Goal: Find specific page/section: Find specific page/section

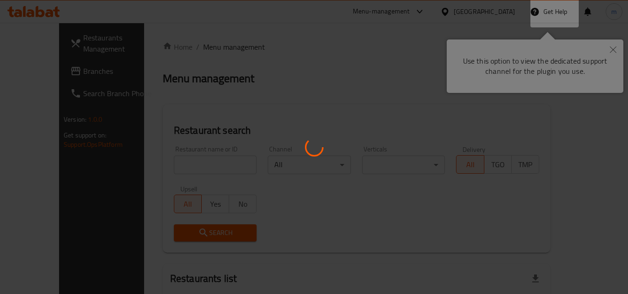
drag, startPoint x: 0, startPoint y: 0, endPoint x: 618, endPoint y: 47, distance: 619.6
click at [618, 47] on div at bounding box center [314, 147] width 628 height 294
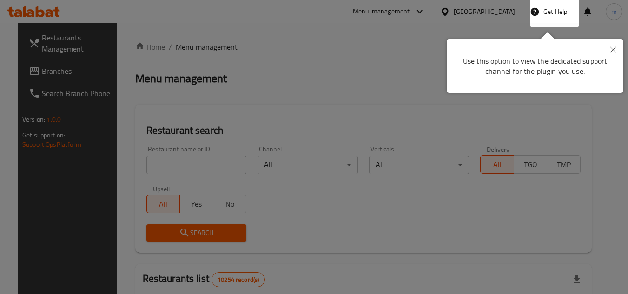
click at [614, 48] on icon "Close" at bounding box center [613, 50] width 7 height 7
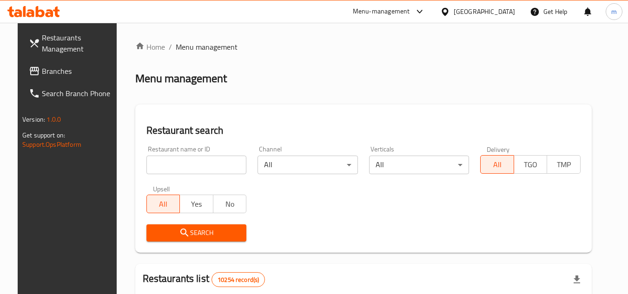
click at [448, 13] on icon at bounding box center [445, 11] width 7 height 8
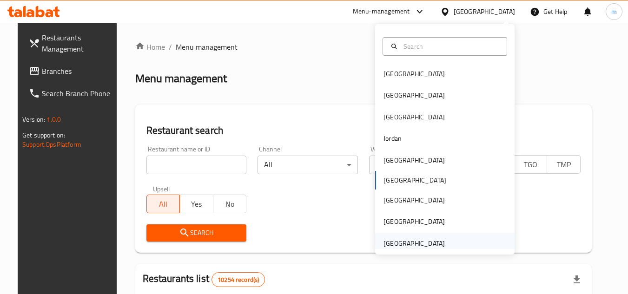
click at [430, 243] on div "[GEOGRAPHIC_DATA]" at bounding box center [414, 244] width 61 height 10
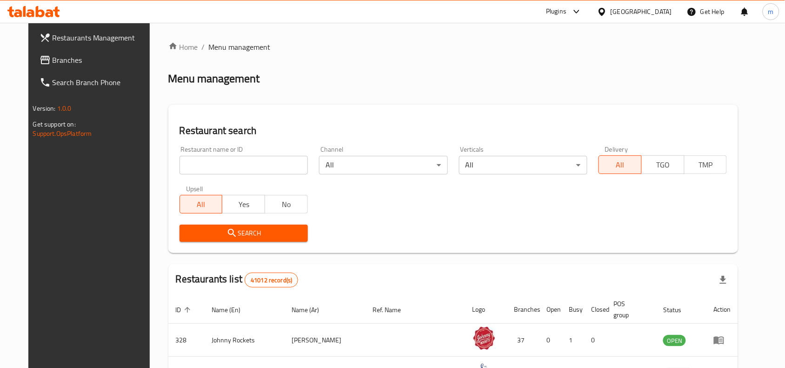
click at [96, 61] on span "Branches" at bounding box center [103, 59] width 100 height 11
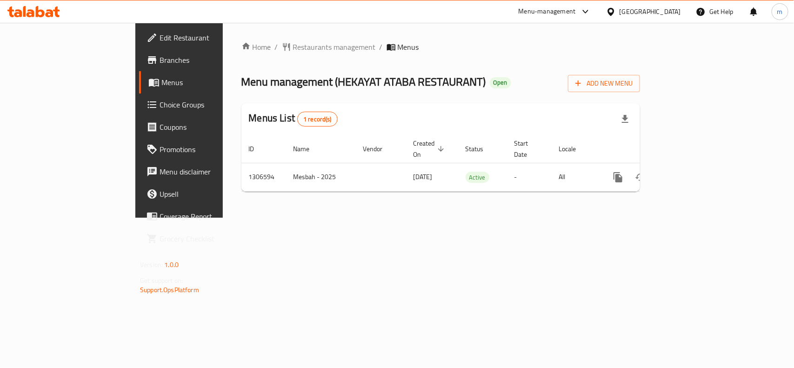
click at [612, 17] on div at bounding box center [612, 12] width 13 height 10
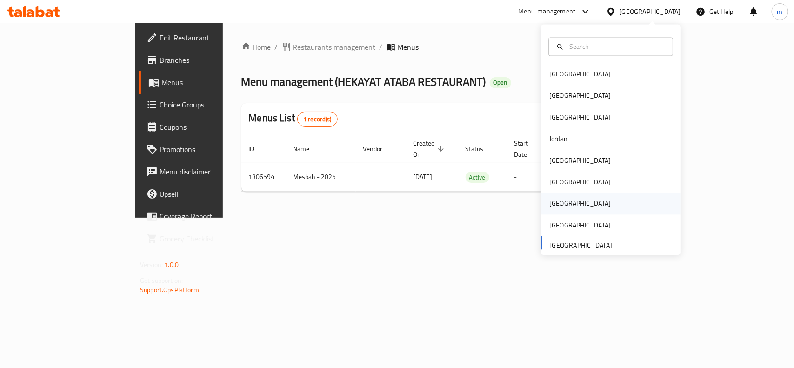
click at [564, 200] on div "[GEOGRAPHIC_DATA]" at bounding box center [611, 203] width 140 height 21
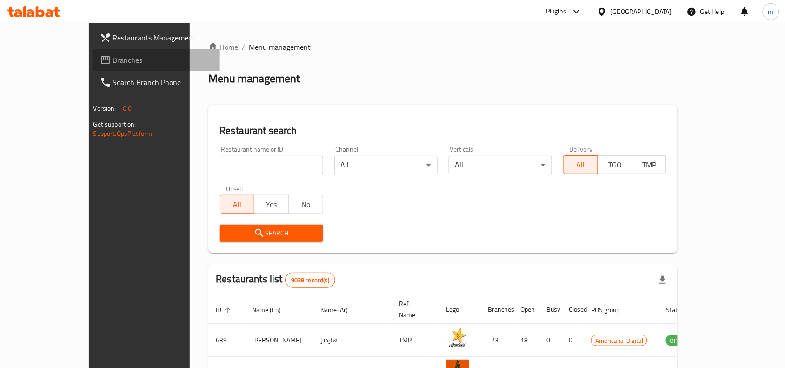
click at [113, 60] on span "Branches" at bounding box center [163, 59] width 100 height 11
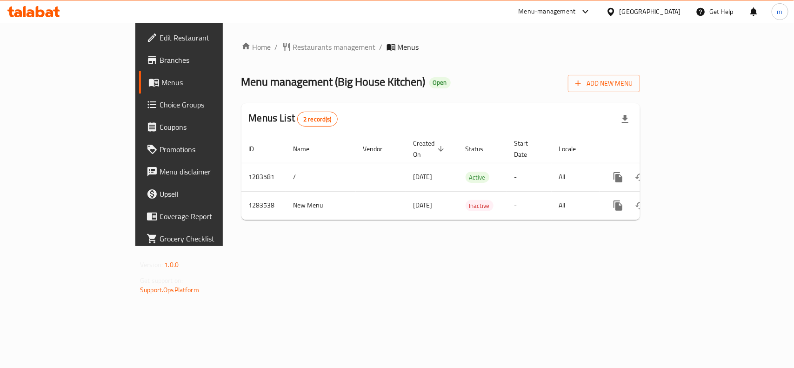
click at [258, 34] on div "Home / Restaurants management / Menus Menu management ( Big House Kitchen ) Ope…" at bounding box center [441, 134] width 436 height 223
click at [293, 45] on span "Restaurants management" at bounding box center [334, 46] width 83 height 11
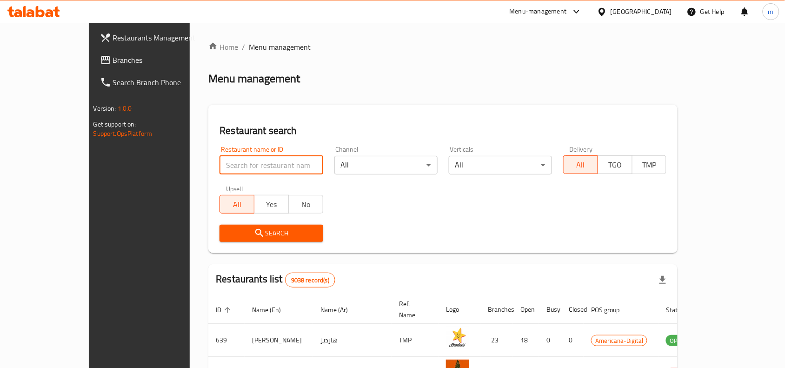
click at [220, 167] on input "search" at bounding box center [271, 165] width 103 height 19
paste input "695271"
type input "695271"
click button "Search" at bounding box center [271, 233] width 103 height 17
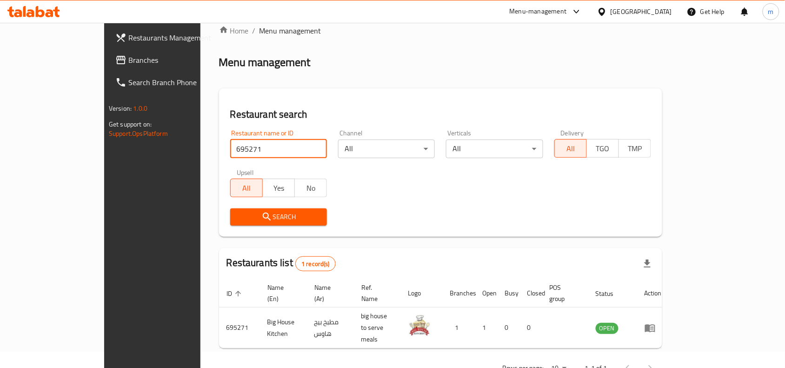
scroll to position [29, 0]
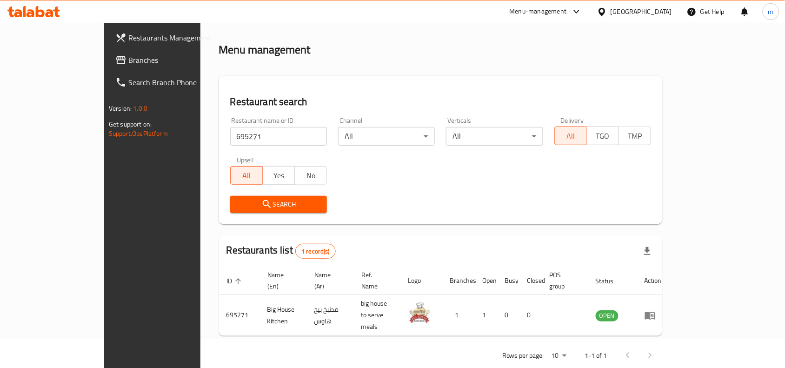
drag, startPoint x: 649, startPoint y: 16, endPoint x: 648, endPoint y: 21, distance: 5.3
click at [607, 16] on icon at bounding box center [602, 12] width 10 height 10
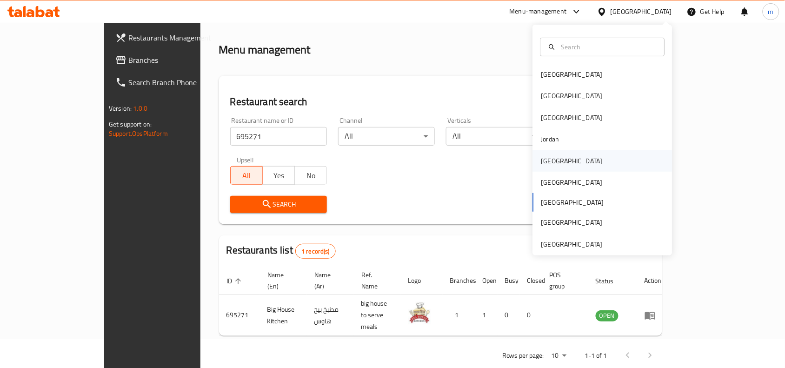
click at [554, 156] on div "Kuwait" at bounding box center [572, 160] width 76 height 21
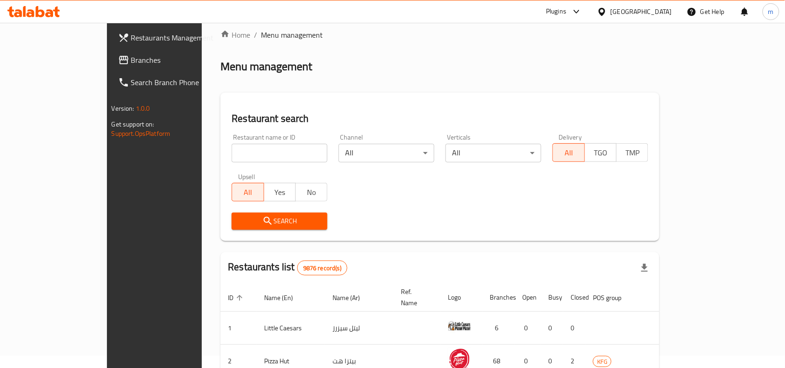
scroll to position [29, 0]
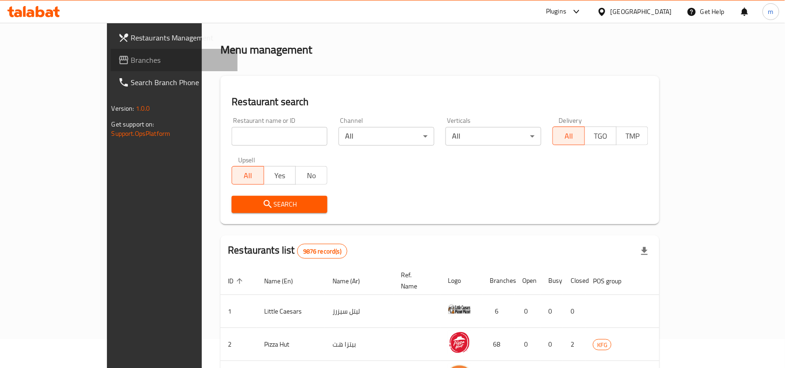
click at [131, 60] on span "Branches" at bounding box center [181, 59] width 100 height 11
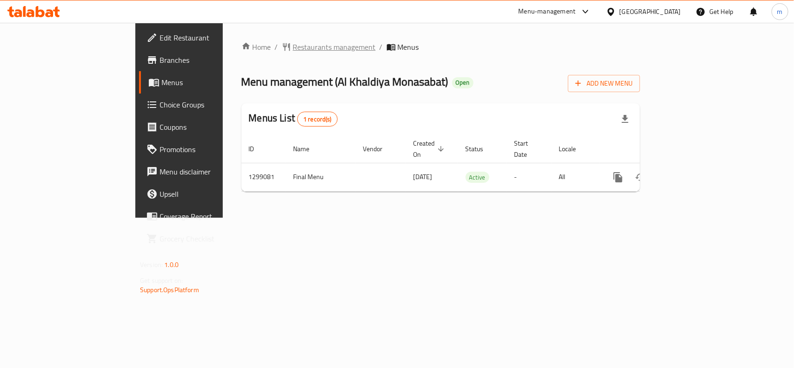
click at [293, 47] on span "Restaurants management" at bounding box center [334, 46] width 83 height 11
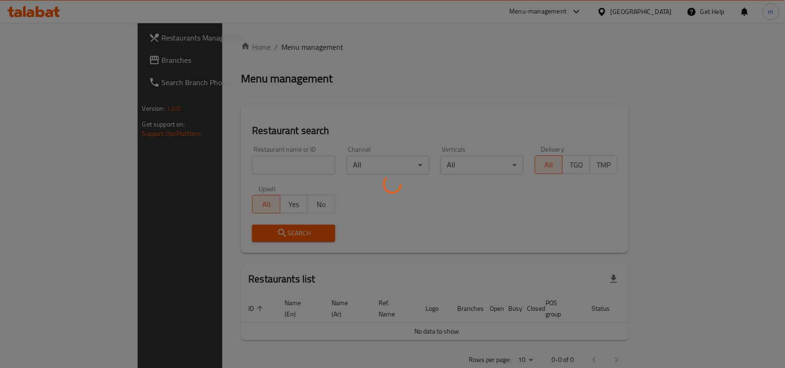
click at [207, 163] on div at bounding box center [392, 184] width 785 height 368
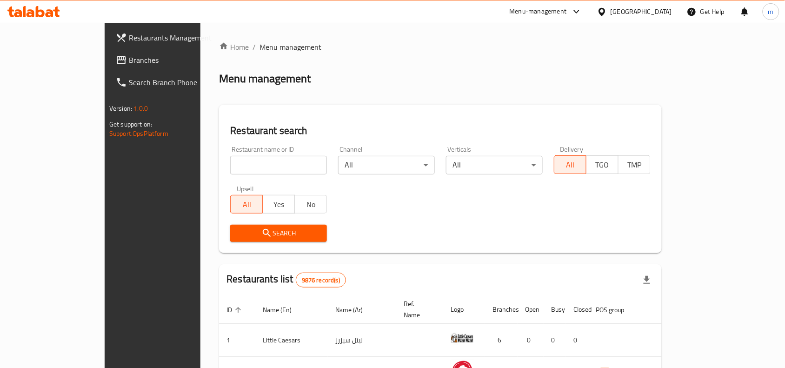
click at [230, 163] on input "search" at bounding box center [278, 165] width 97 height 19
paste input "701228"
type input "701228"
click button "Search" at bounding box center [278, 233] width 97 height 17
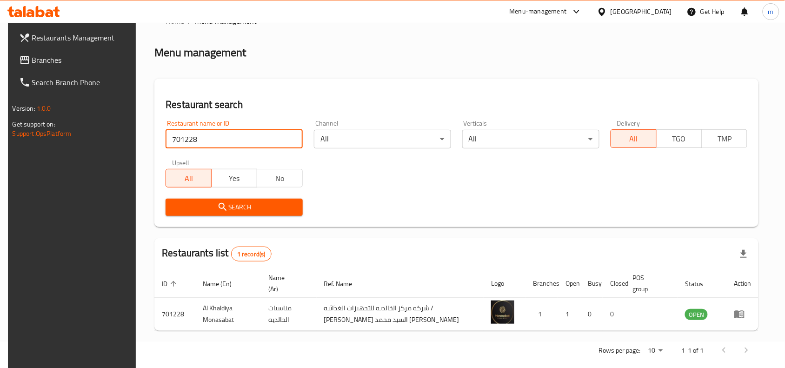
scroll to position [40, 0]
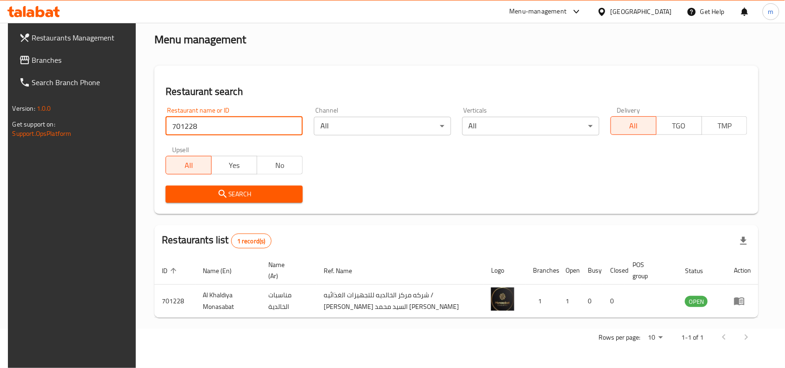
click at [605, 12] on icon at bounding box center [602, 11] width 7 height 8
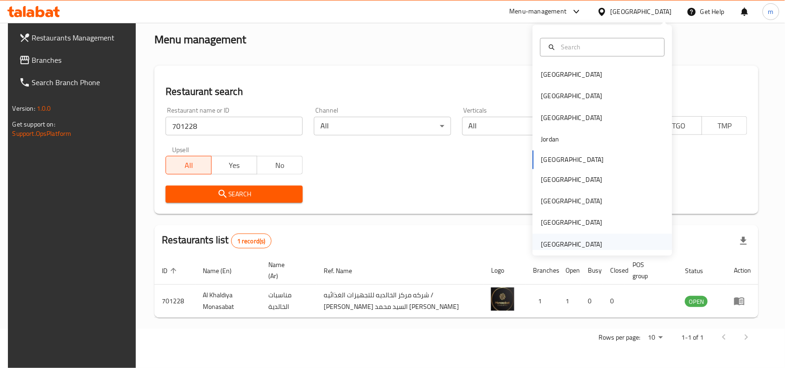
click at [592, 245] on div "[GEOGRAPHIC_DATA]" at bounding box center [571, 244] width 61 height 10
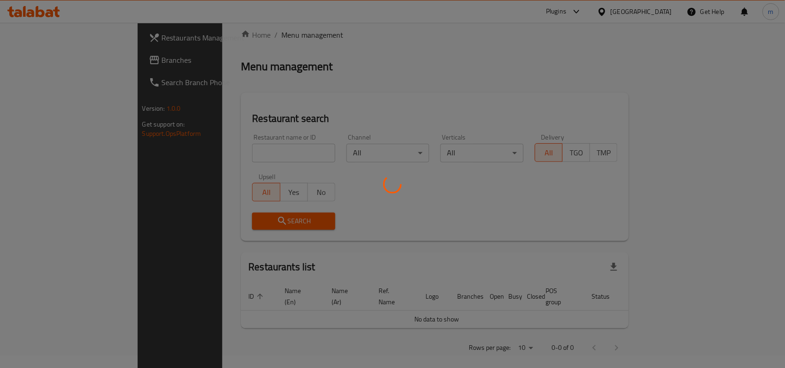
scroll to position [40, 0]
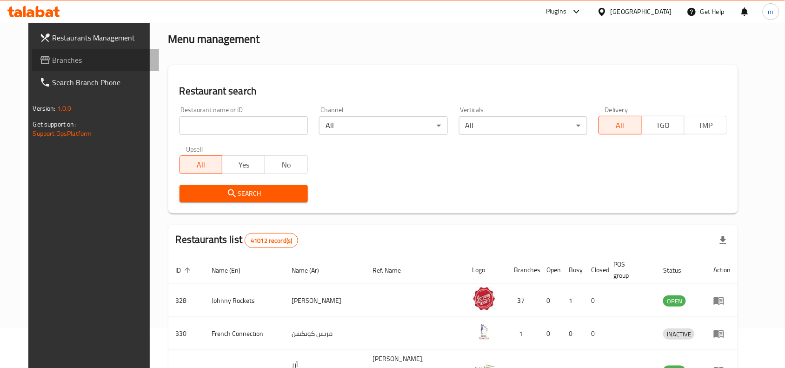
click at [53, 60] on span "Branches" at bounding box center [103, 59] width 100 height 11
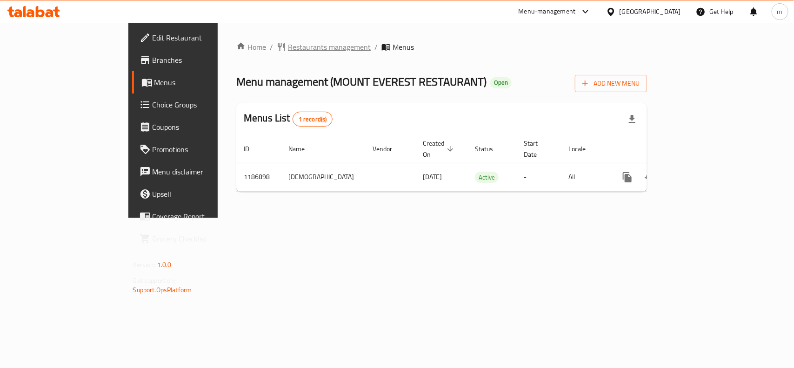
click at [288, 47] on span "Restaurants management" at bounding box center [329, 46] width 83 height 11
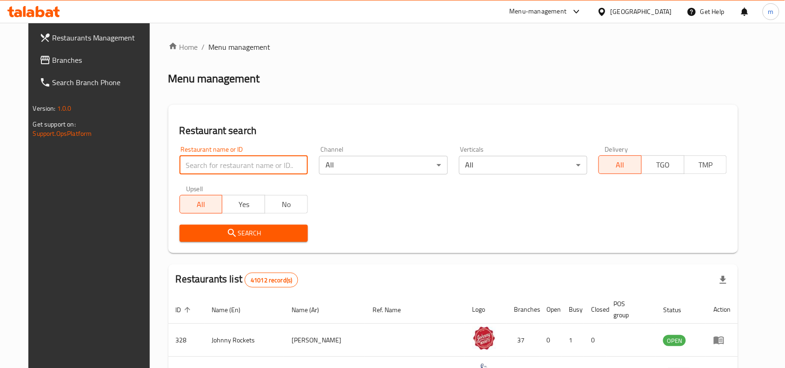
click at [185, 164] on input "search" at bounding box center [244, 165] width 128 height 19
paste input "666868"
type input "666868"
click button "Search" at bounding box center [244, 233] width 128 height 17
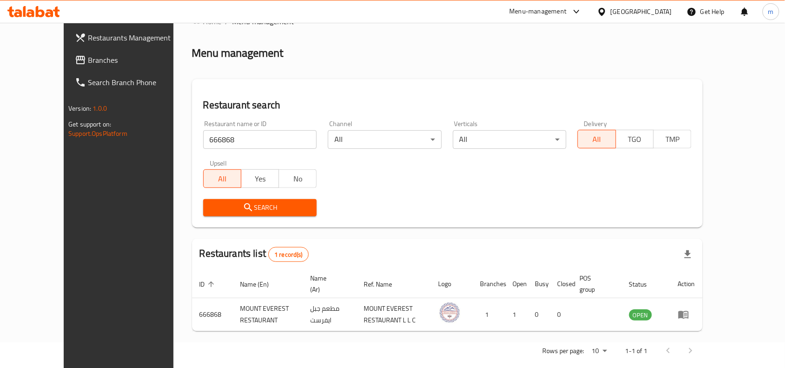
scroll to position [40, 0]
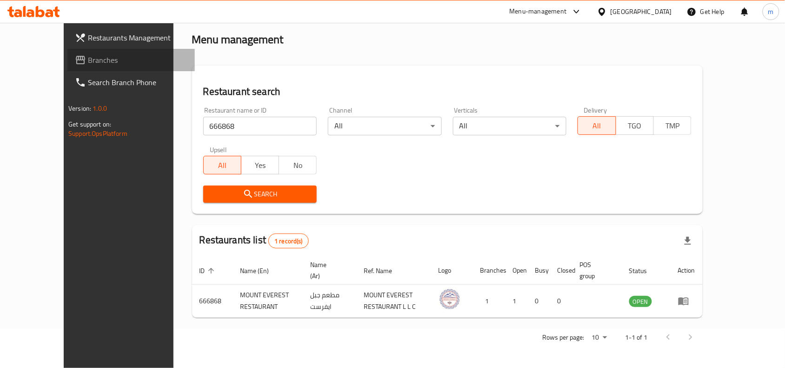
click at [75, 55] on span at bounding box center [81, 59] width 13 height 11
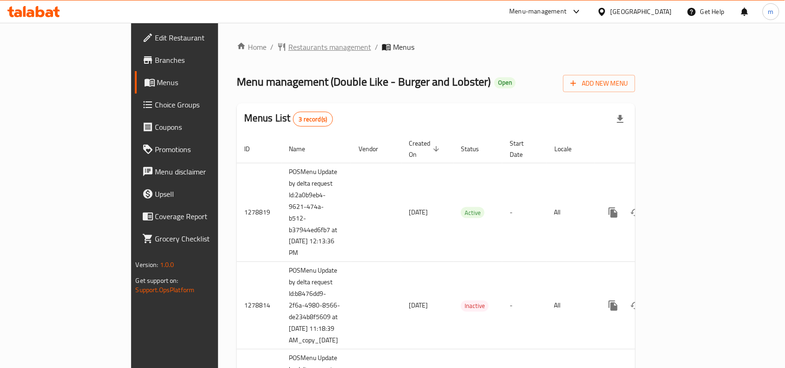
click at [288, 41] on span "Restaurants management" at bounding box center [329, 46] width 83 height 11
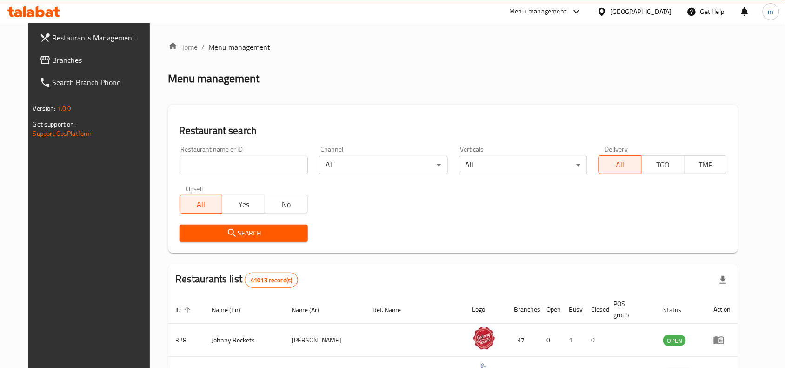
click at [185, 166] on input "search" at bounding box center [244, 165] width 128 height 19
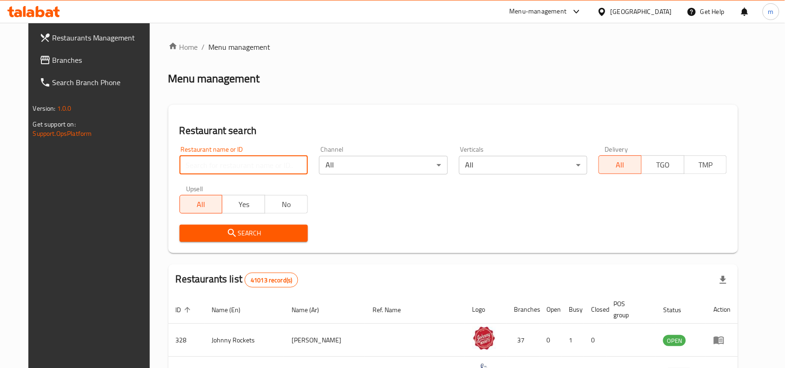
paste input "670391"
type input "670391"
click button "Search" at bounding box center [244, 233] width 128 height 17
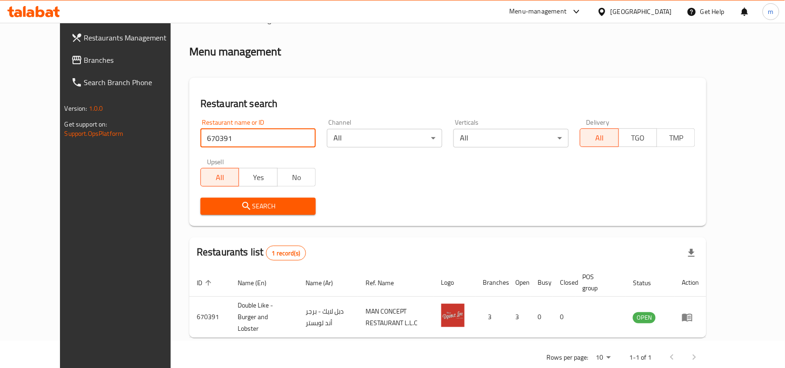
scroll to position [40, 0]
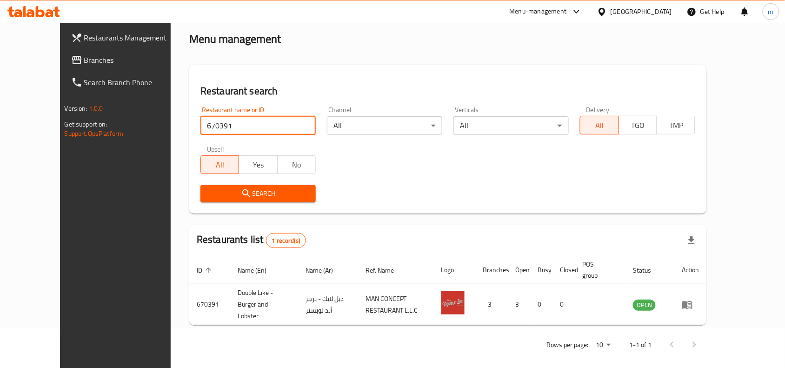
click at [647, 13] on div "[GEOGRAPHIC_DATA]" at bounding box center [641, 12] width 61 height 10
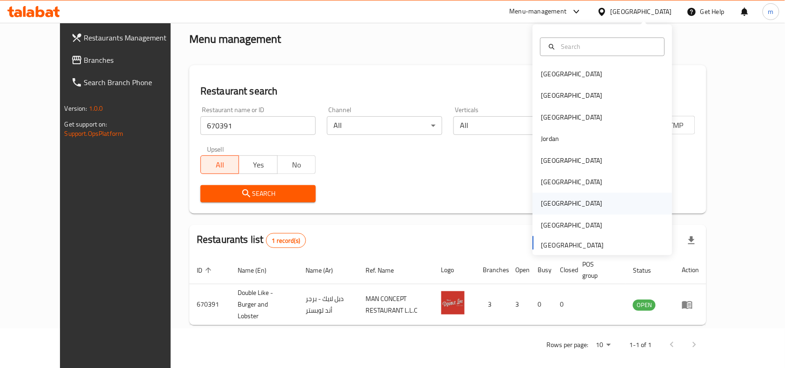
click at [550, 205] on div "[GEOGRAPHIC_DATA]" at bounding box center [572, 203] width 76 height 21
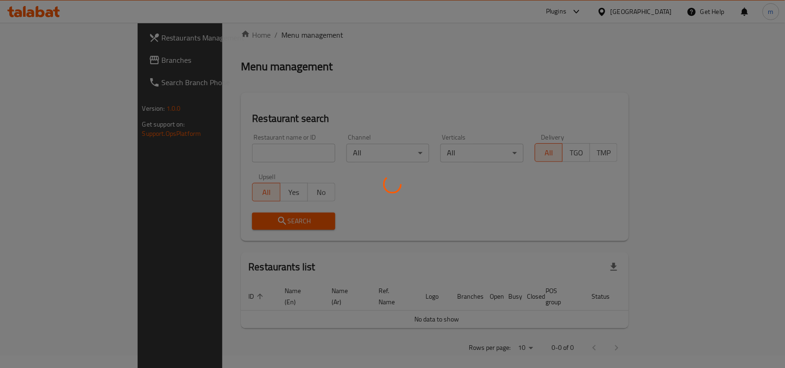
scroll to position [40, 0]
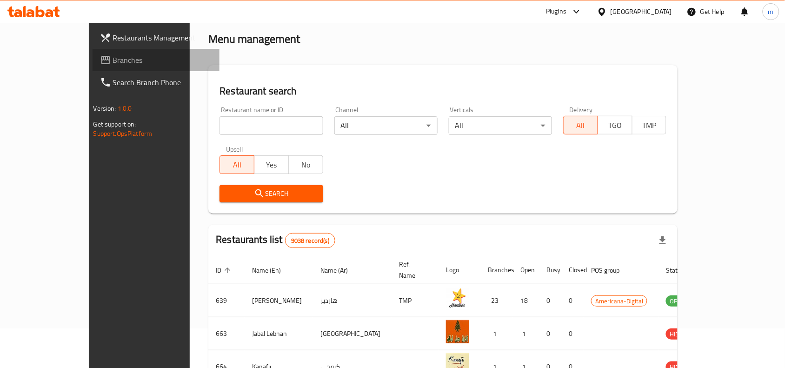
click at [93, 52] on link "Branches" at bounding box center [156, 60] width 127 height 22
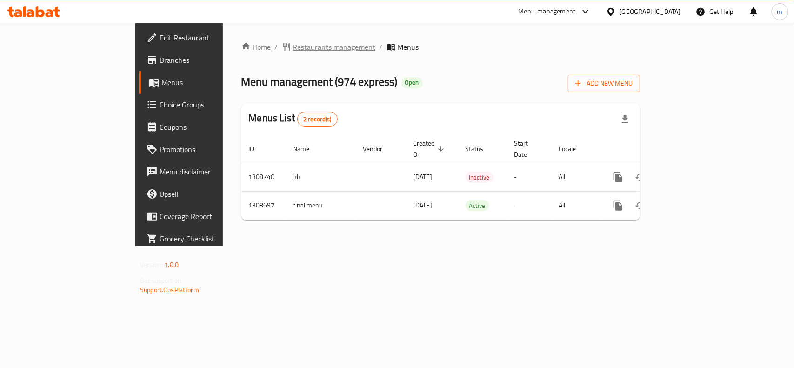
click at [293, 49] on span "Restaurants management" at bounding box center [334, 46] width 83 height 11
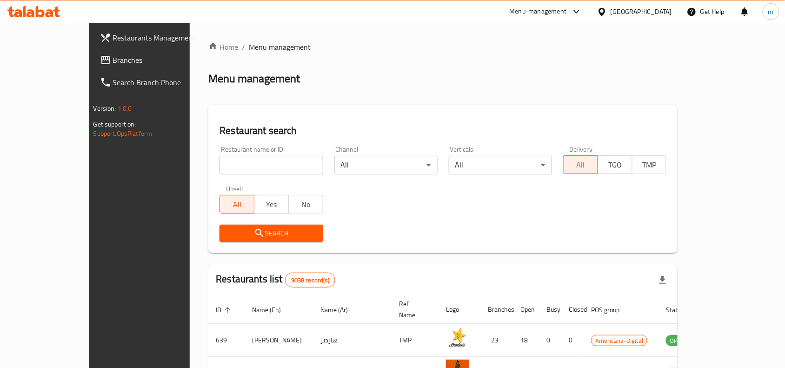
click at [220, 161] on input "search" at bounding box center [271, 165] width 103 height 19
paste input "704921"
type input "704921"
click button "Search" at bounding box center [271, 233] width 103 height 17
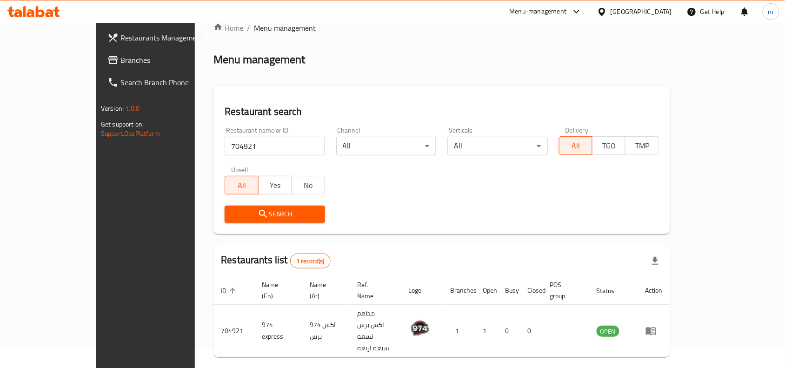
scroll to position [29, 0]
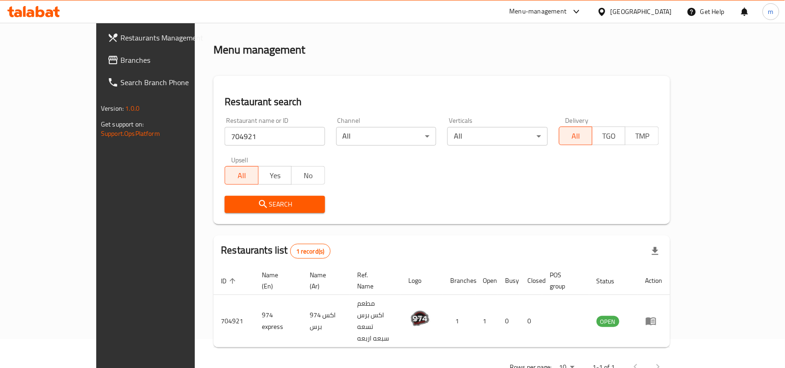
click at [607, 14] on icon at bounding box center [602, 12] width 10 height 10
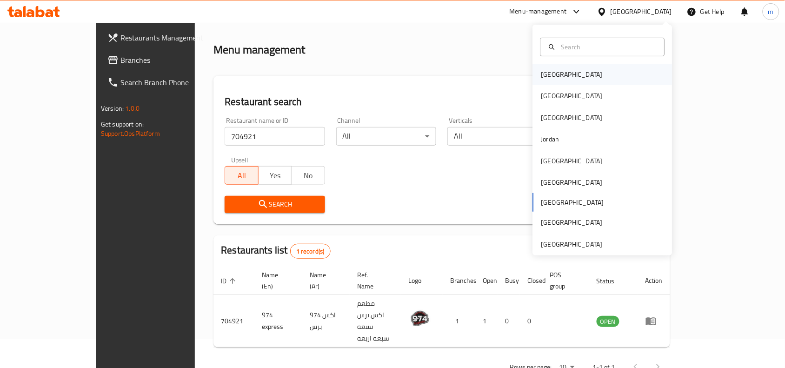
click at [596, 79] on div "Bahrain" at bounding box center [603, 74] width 140 height 21
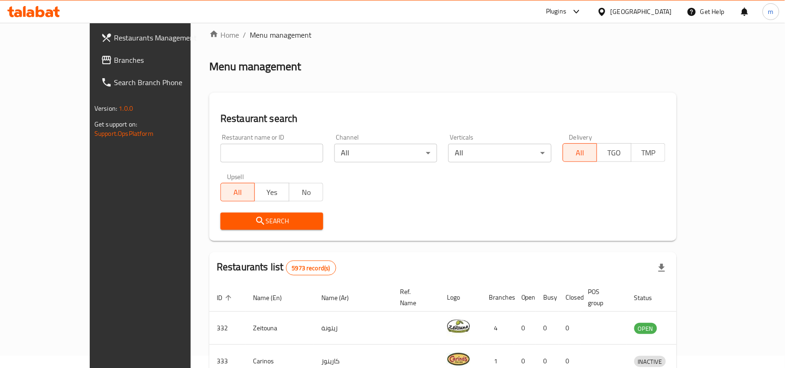
scroll to position [29, 0]
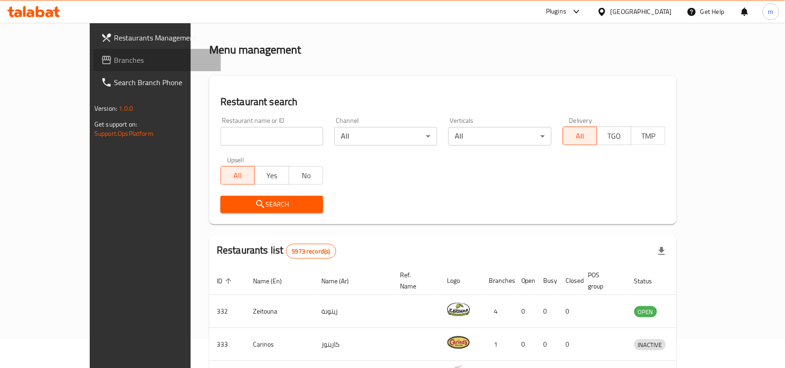
click at [114, 55] on span "Branches" at bounding box center [164, 59] width 100 height 11
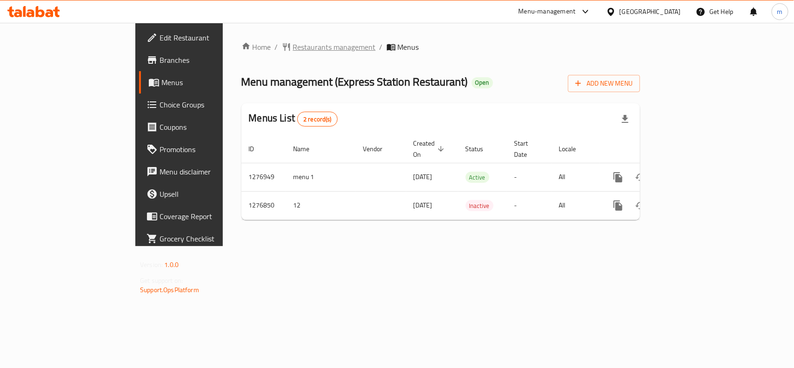
click at [293, 45] on span "Restaurants management" at bounding box center [334, 46] width 83 height 11
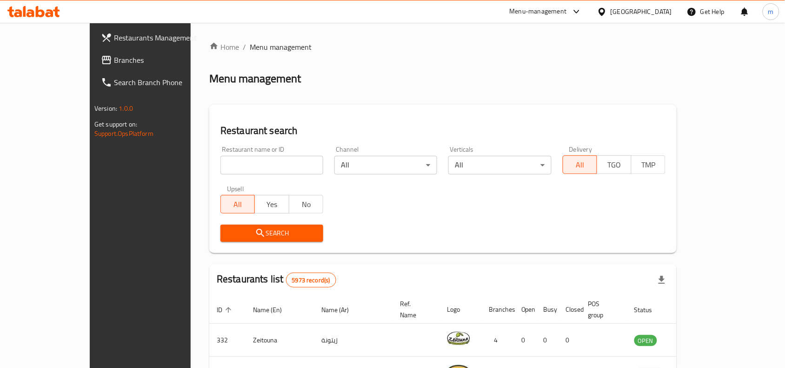
click at [220, 165] on input "search" at bounding box center [271, 165] width 103 height 19
paste input "692121"
type input "692121"
click button "Search" at bounding box center [271, 233] width 103 height 17
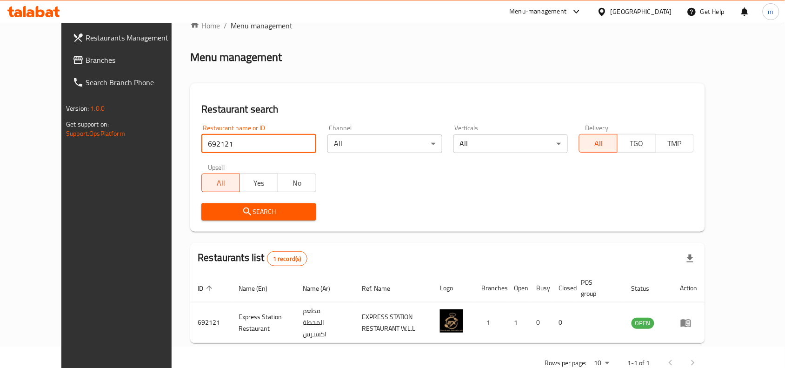
scroll to position [40, 0]
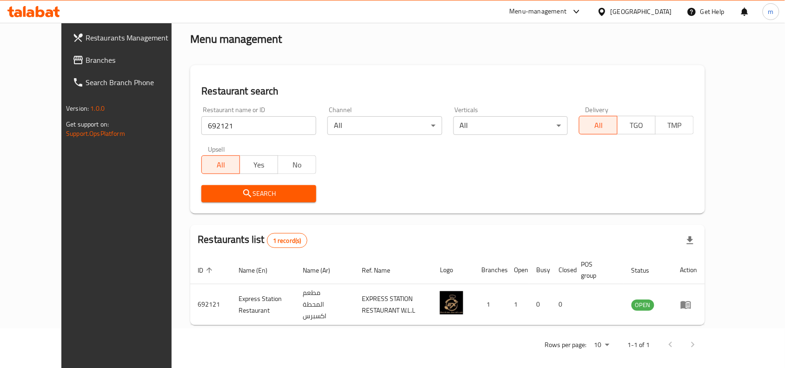
click at [671, 5] on div "Bahrain" at bounding box center [635, 11] width 90 height 22
click at [650, 13] on div "Bahrain" at bounding box center [641, 12] width 61 height 10
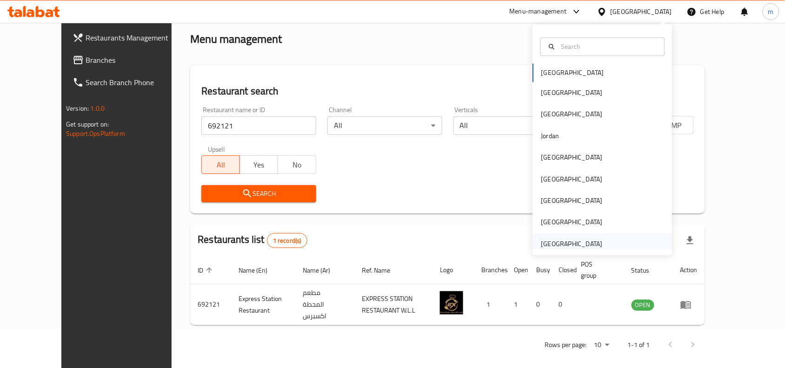
click at [581, 236] on div "United Arab Emirates" at bounding box center [572, 243] width 76 height 21
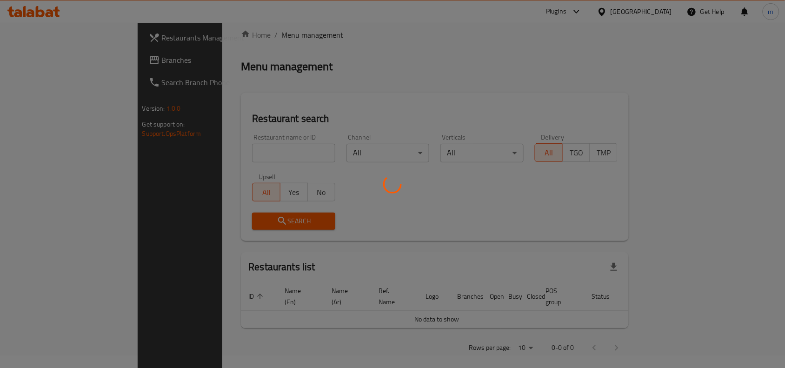
scroll to position [40, 0]
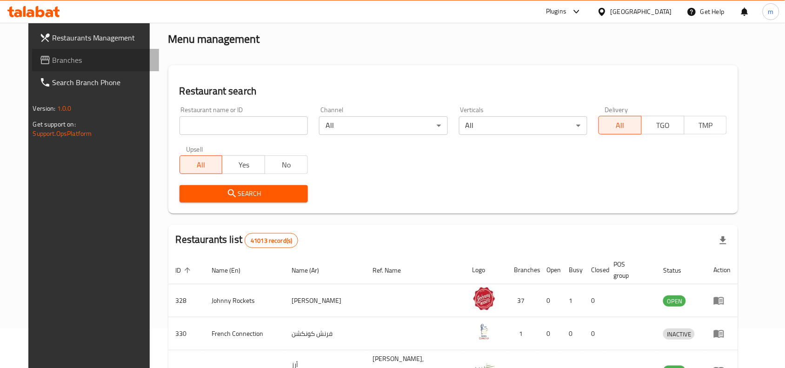
click at [53, 60] on span "Branches" at bounding box center [103, 59] width 100 height 11
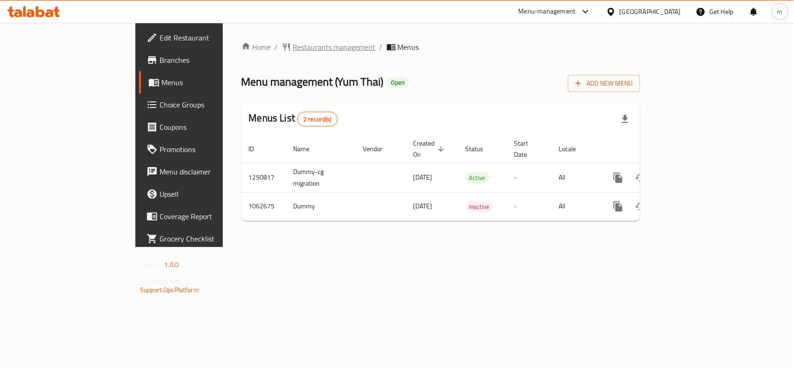
click at [293, 44] on span "Restaurants management" at bounding box center [334, 46] width 83 height 11
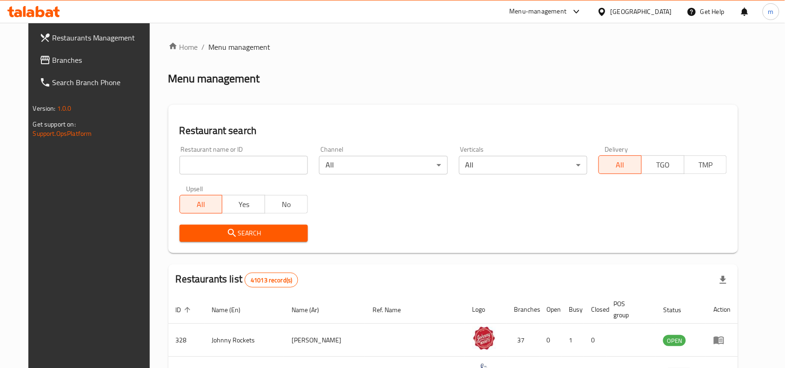
click at [180, 166] on input "search" at bounding box center [244, 165] width 128 height 19
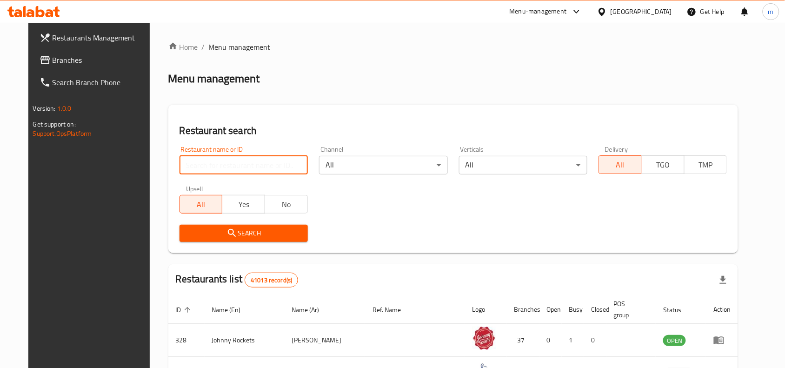
paste input "663149"
type input "663149"
click button "Search" at bounding box center [244, 233] width 128 height 17
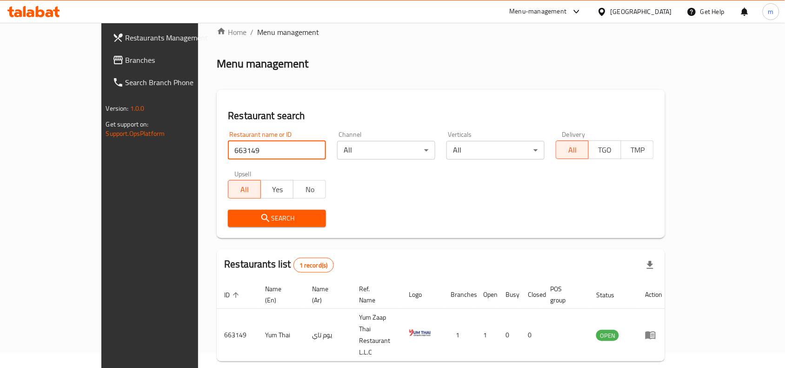
scroll to position [29, 0]
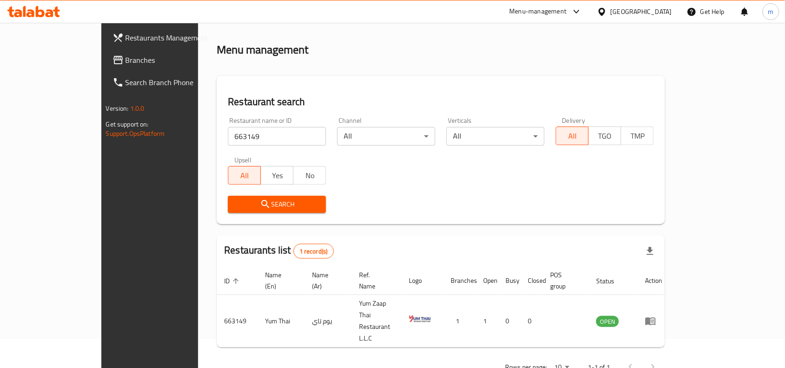
drag, startPoint x: 619, startPoint y: 13, endPoint x: 615, endPoint y: 22, distance: 9.6
click at [619, 13] on div "United Arab Emirates" at bounding box center [641, 12] width 61 height 10
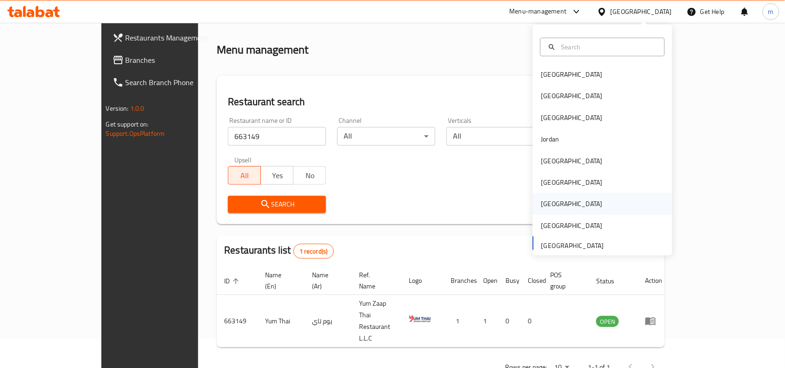
click at [552, 204] on div "[GEOGRAPHIC_DATA]" at bounding box center [572, 203] width 76 height 21
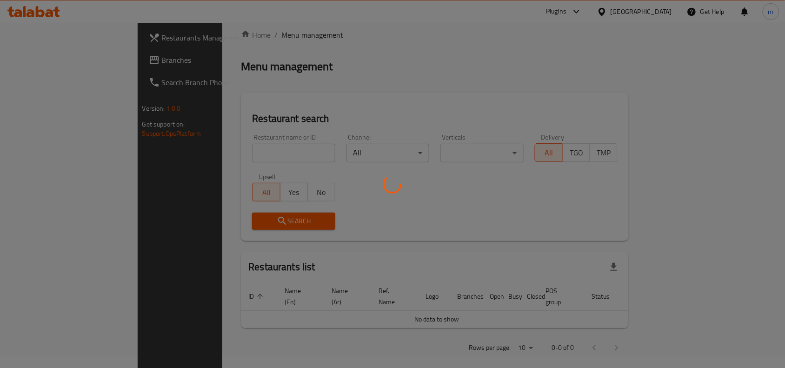
scroll to position [29, 0]
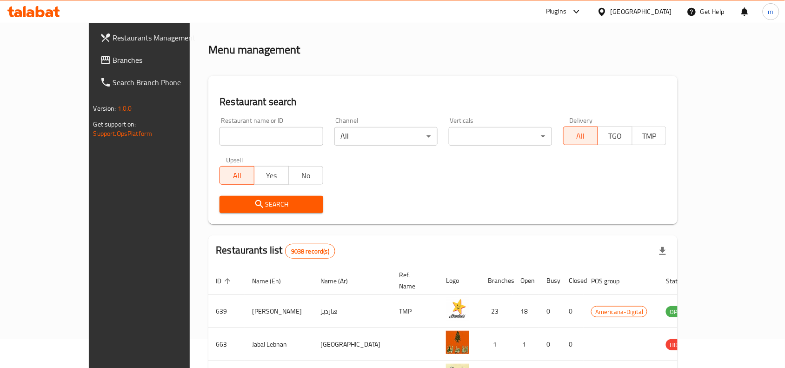
drag, startPoint x: 24, startPoint y: 63, endPoint x: 1, endPoint y: 73, distance: 24.4
click at [113, 63] on span "Branches" at bounding box center [163, 59] width 100 height 11
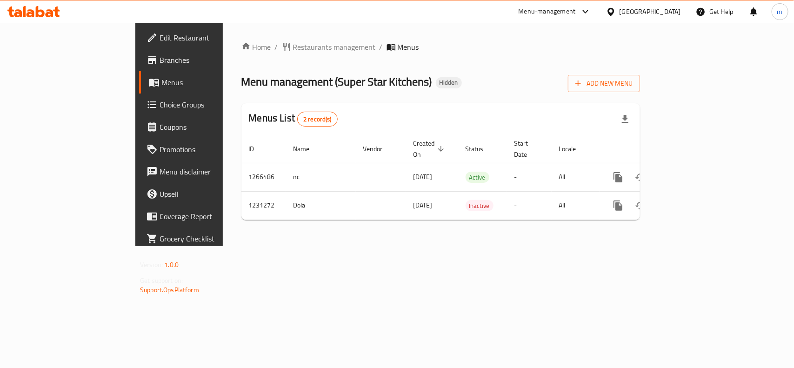
click at [293, 45] on span "Restaurants management" at bounding box center [334, 46] width 83 height 11
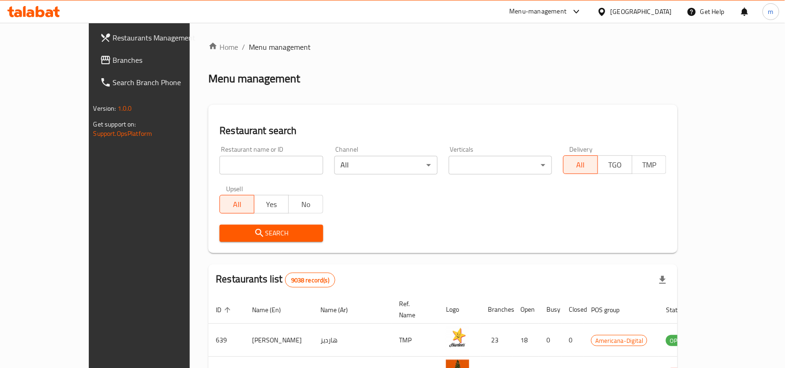
click at [220, 166] on input "search" at bounding box center [271, 165] width 103 height 19
paste input "676808"
type input "676808"
click button "Search" at bounding box center [271, 233] width 103 height 17
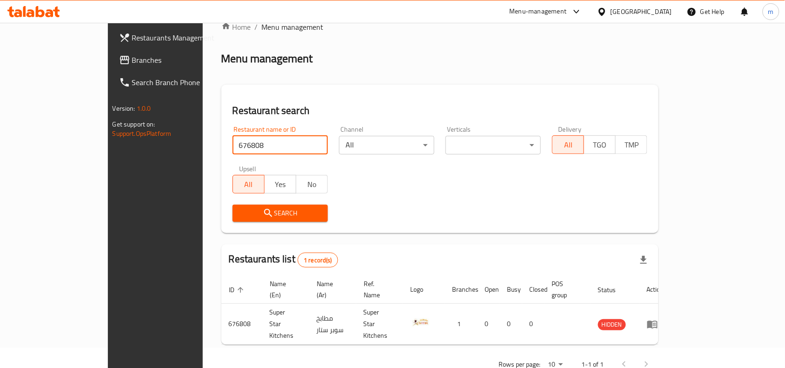
scroll to position [29, 0]
